Goal: Find specific page/section: Find specific page/section

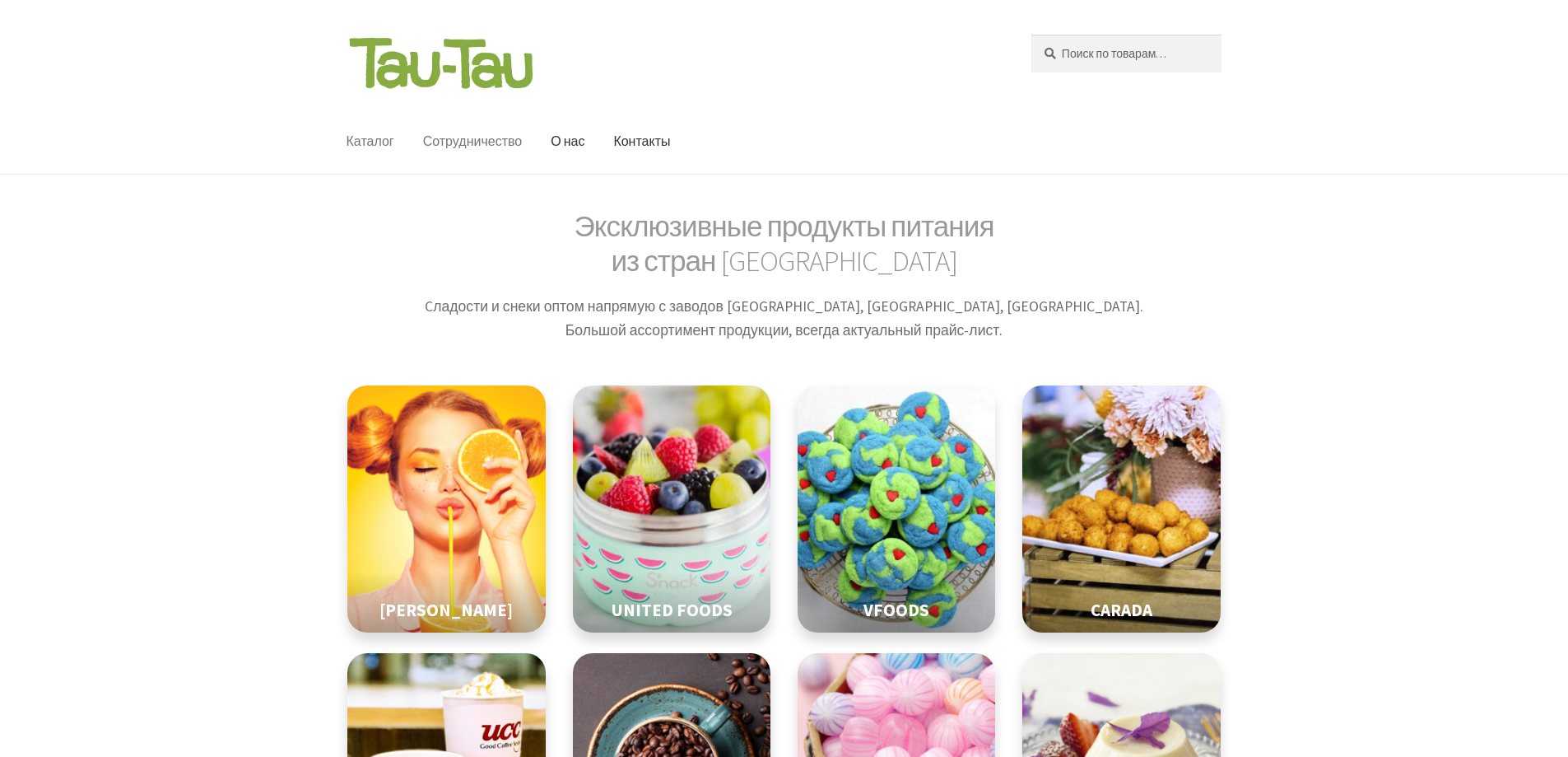
click at [429, 171] on link "Сотрудничество" at bounding box center [473, 141] width 126 height 65
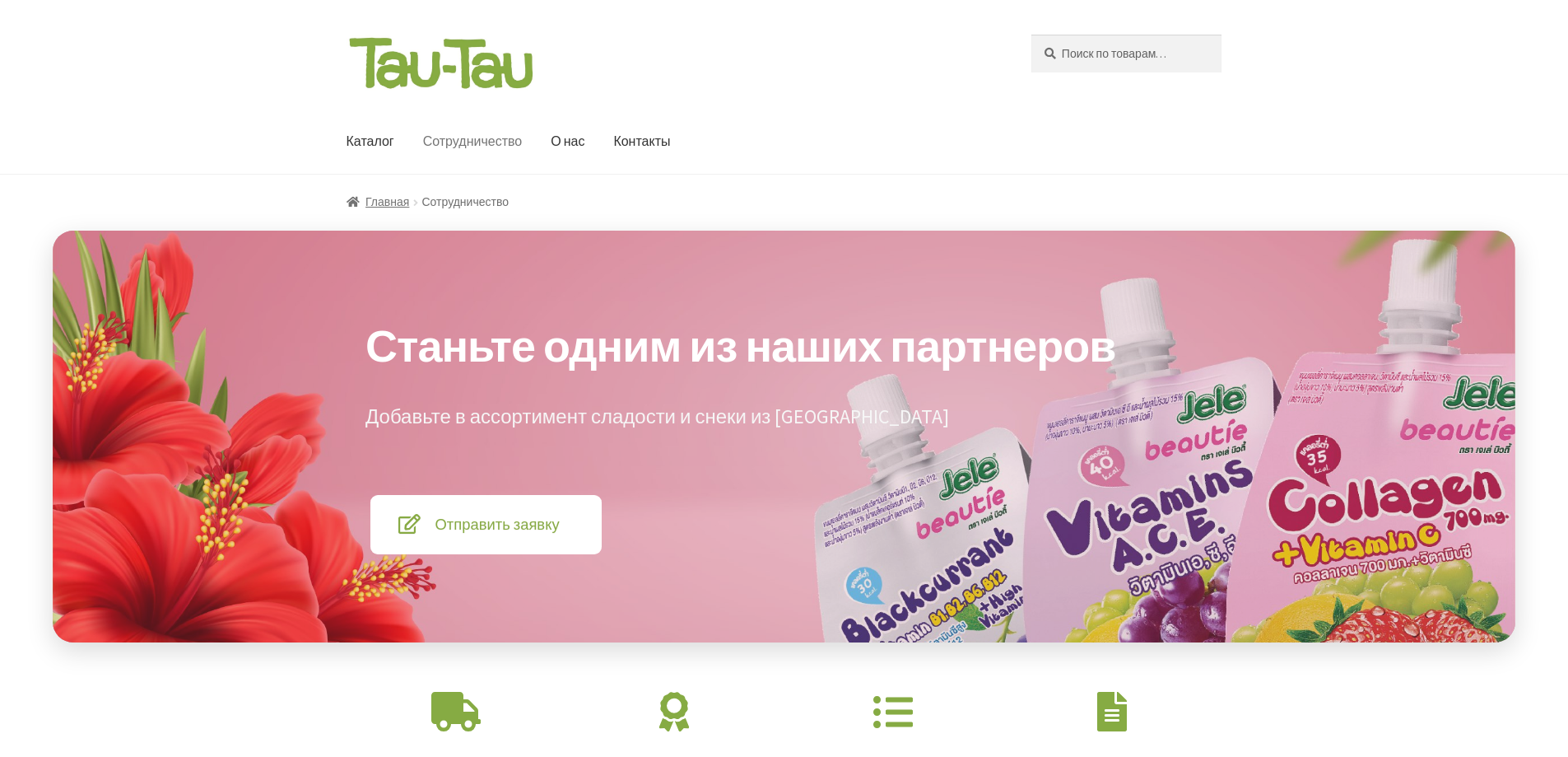
click at [346, 32] on header "Перейти к навигации Перейти к содержимому [DEMOGRAPHIC_DATA]: Поиск [PERSON_NAM…" at bounding box center [784, 87] width 1568 height 175
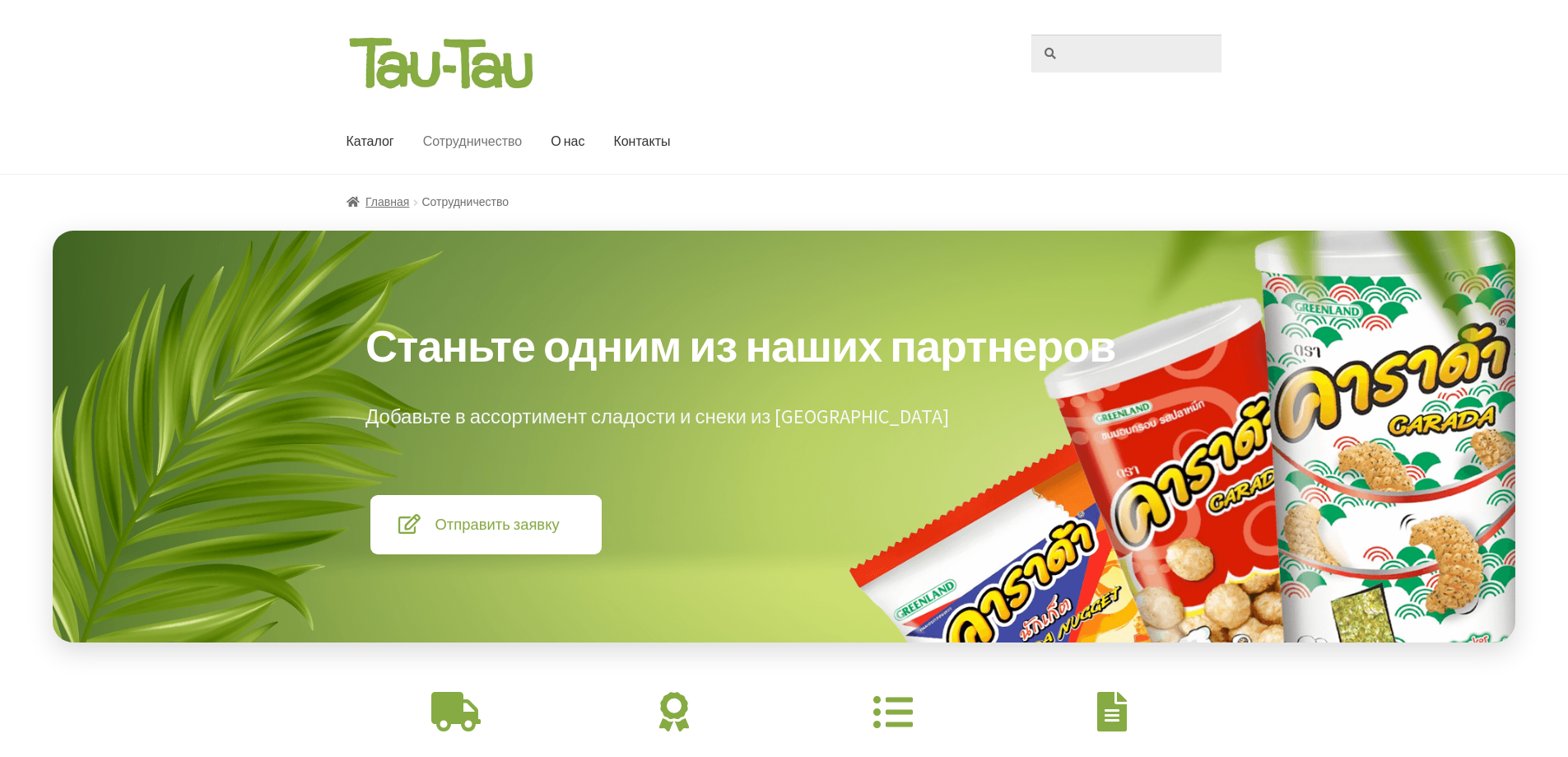
click at [1109, 51] on input "Искать:" at bounding box center [1125, 54] width 190 height 38
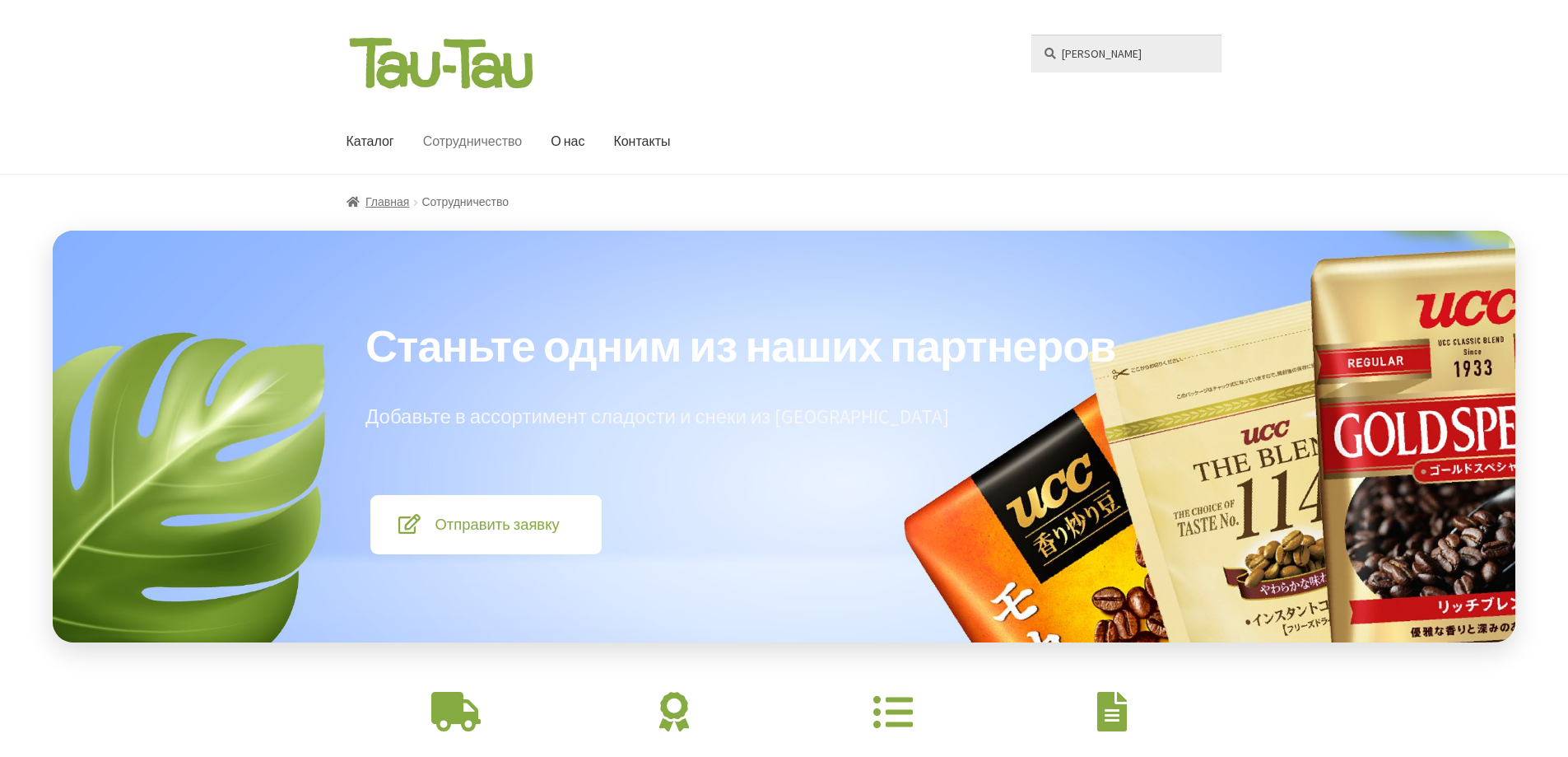
click at [1031, 35] on input "Алексей" at bounding box center [1125, 54] width 190 height 38
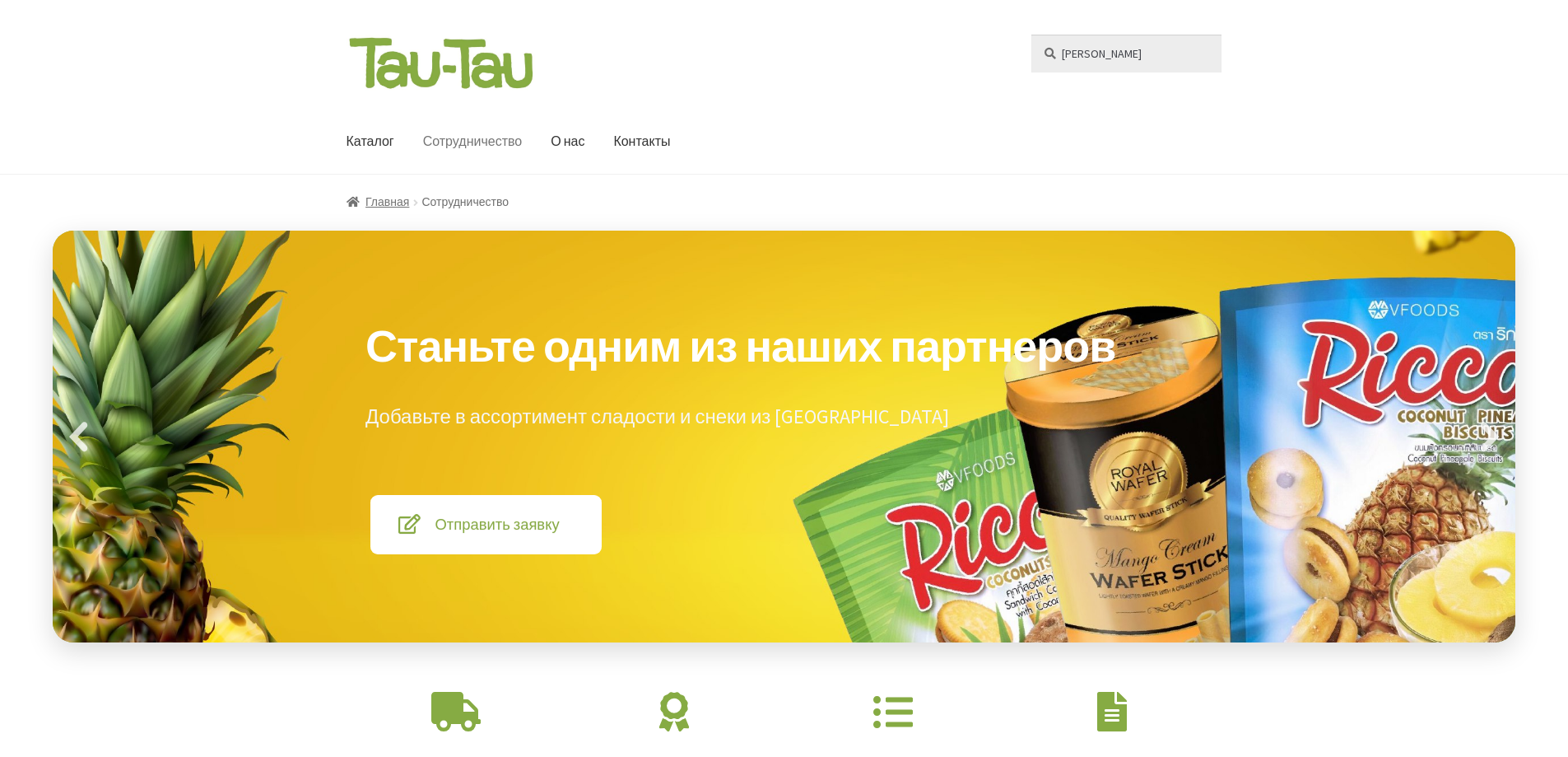
type input "Алексей"
